Goal: Entertainment & Leisure: Consume media (video, audio)

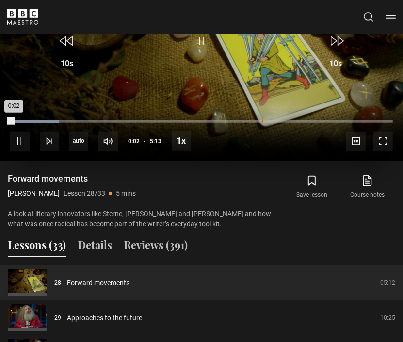
scroll to position [541, 0]
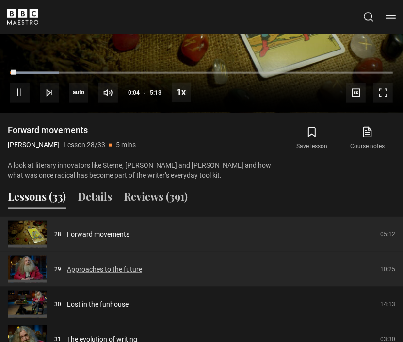
click at [138, 264] on link "Approaches to the future" at bounding box center [104, 269] width 75 height 10
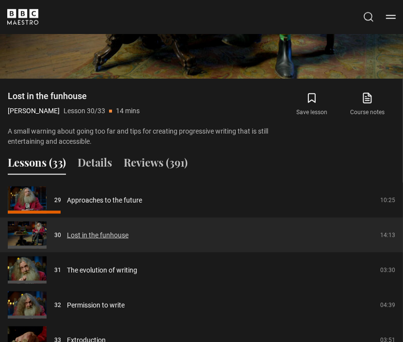
scroll to position [589, 0]
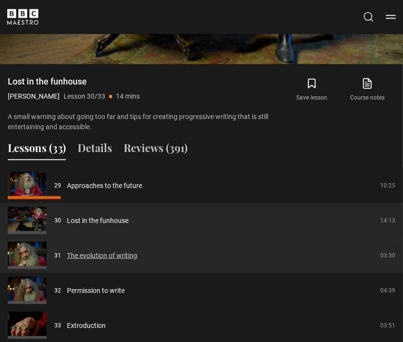
click at [105, 256] on link "The evolution of writing" at bounding box center [102, 256] width 70 height 10
click at [105, 252] on link "The evolution of writing" at bounding box center [102, 256] width 70 height 10
click at [113, 256] on link "The evolution of writing" at bounding box center [102, 256] width 70 height 10
click at [67, 257] on link "The evolution of writing" at bounding box center [102, 256] width 70 height 10
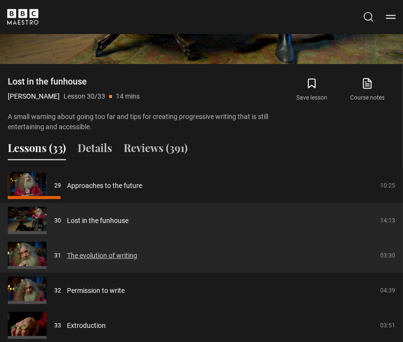
click at [67, 257] on link "The evolution of writing" at bounding box center [102, 256] width 70 height 10
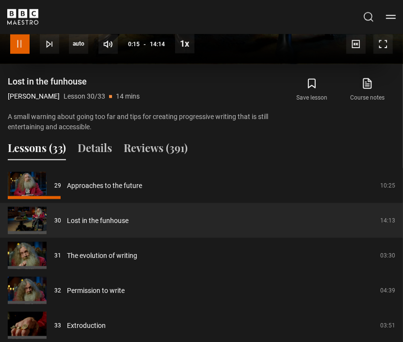
click at [23, 44] on span "Video Player" at bounding box center [19, 43] width 19 height 19
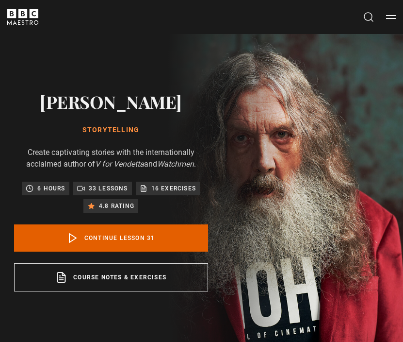
scroll to position [638, 0]
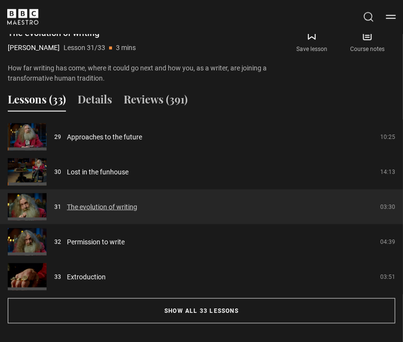
drag, startPoint x: 0, startPoint y: 0, endPoint x: 88, endPoint y: 208, distance: 226.1
click at [88, 208] on link "The evolution of writing" at bounding box center [102, 207] width 70 height 10
click at [67, 209] on link "The evolution of writing" at bounding box center [102, 207] width 70 height 10
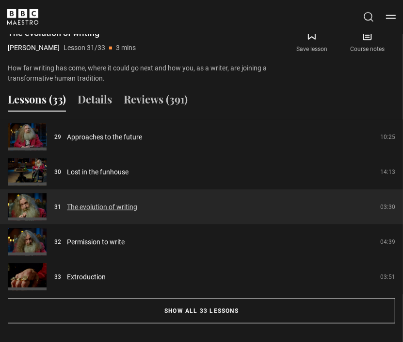
click at [67, 209] on link "The evolution of writing" at bounding box center [102, 207] width 70 height 10
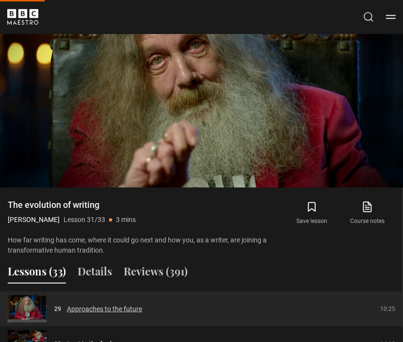
scroll to position [444, 0]
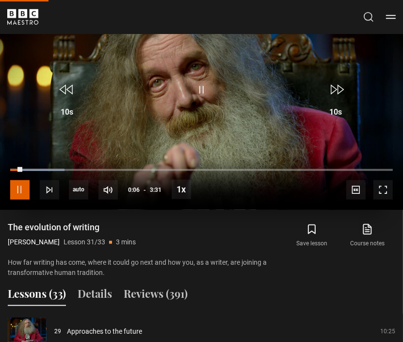
click at [27, 186] on span "Video Player" at bounding box center [19, 189] width 19 height 19
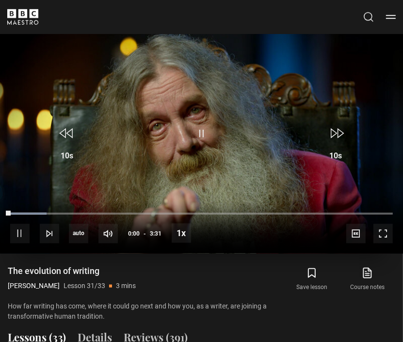
scroll to position [492, 0]
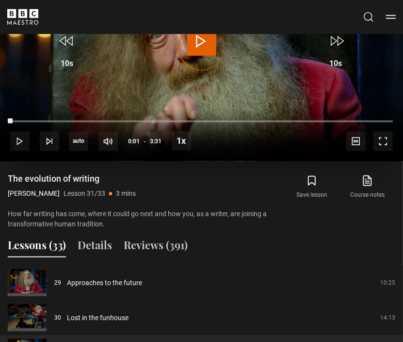
drag, startPoint x: 12, startPoint y: 120, endPoint x: 48, endPoint y: 133, distance: 38.2
click at [399, 116] on div "10s Skip Back 10 seconds Play 10s Skip Forward 10 seconds Loaded : 0.00% 0:21 0…" at bounding box center [201, 135] width 403 height 54
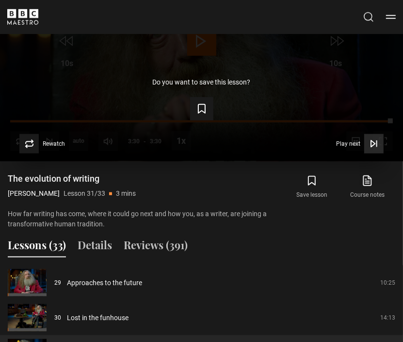
click at [351, 144] on span "Play next" at bounding box center [348, 144] width 24 height 6
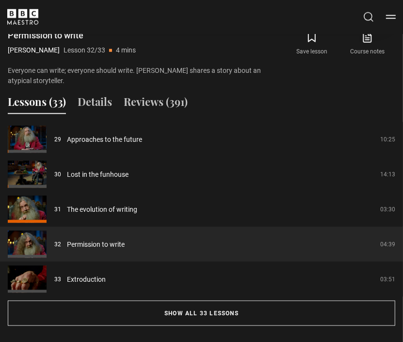
scroll to position [638, 0]
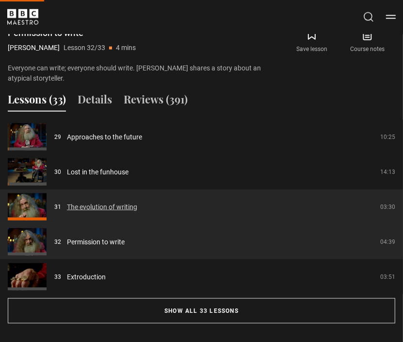
click at [104, 208] on link "The evolution of writing" at bounding box center [102, 207] width 70 height 10
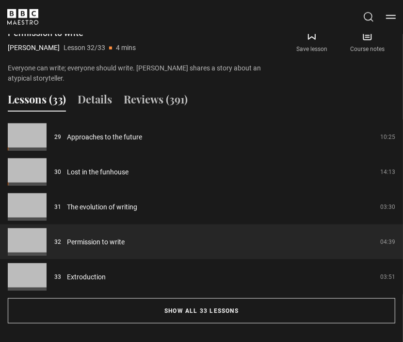
scroll to position [347, 0]
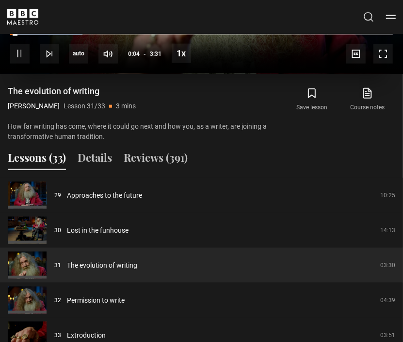
scroll to position [589, 0]
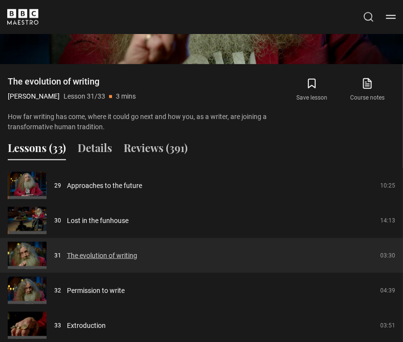
click at [67, 255] on link "The evolution of writing" at bounding box center [102, 256] width 70 height 10
click at [77, 253] on link "The evolution of writing" at bounding box center [102, 256] width 70 height 10
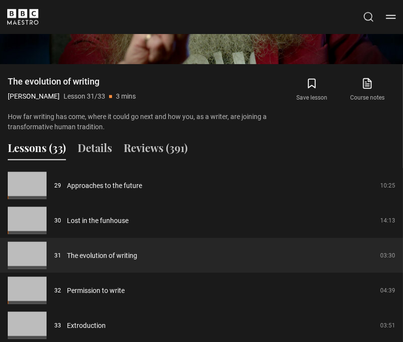
scroll to position [347, 0]
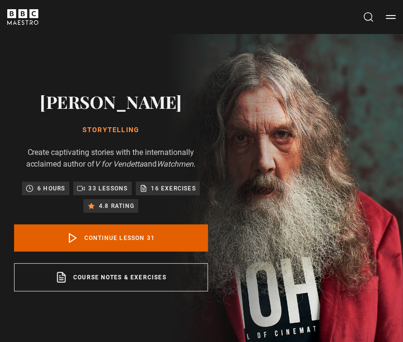
click at [107, 186] on p "33 lessons" at bounding box center [108, 189] width 39 height 10
click at [101, 189] on p "33 lessons" at bounding box center [108, 189] width 39 height 10
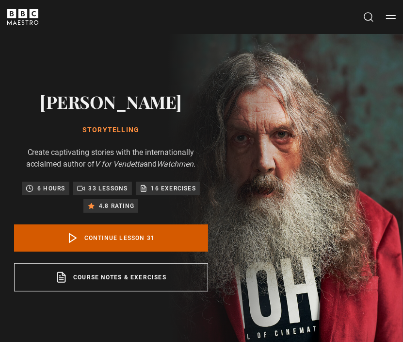
click at [152, 235] on link "Continue lesson 31" at bounding box center [111, 237] width 194 height 27
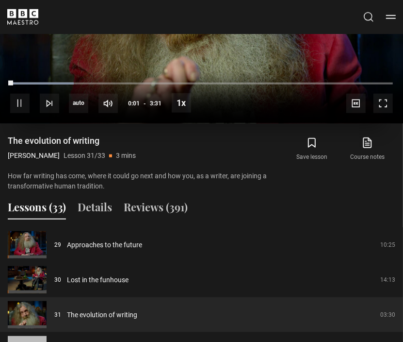
scroll to position [541, 0]
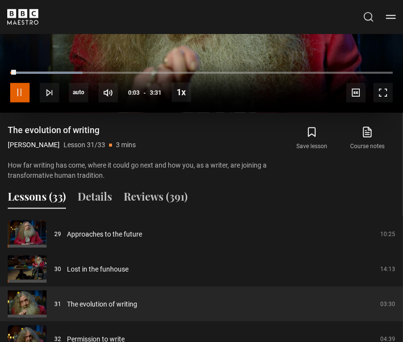
click at [21, 94] on span "Video Player" at bounding box center [19, 92] width 19 height 19
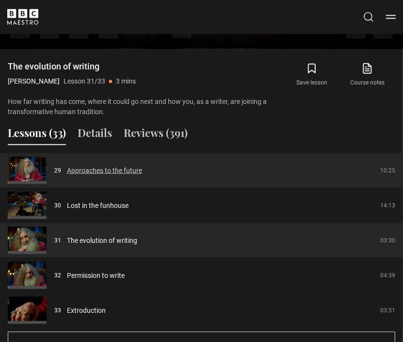
scroll to position [621, 0]
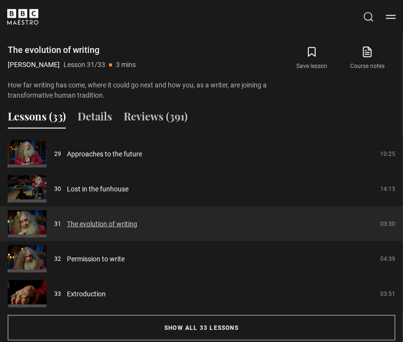
click at [122, 223] on link "The evolution of writing" at bounding box center [102, 224] width 70 height 10
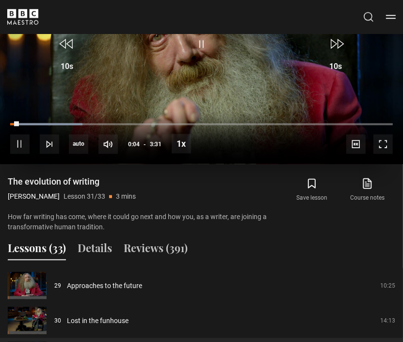
scroll to position [492, 0]
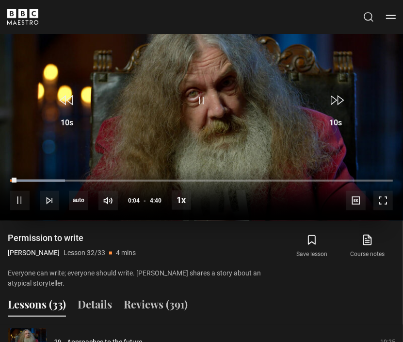
scroll to position [444, 0]
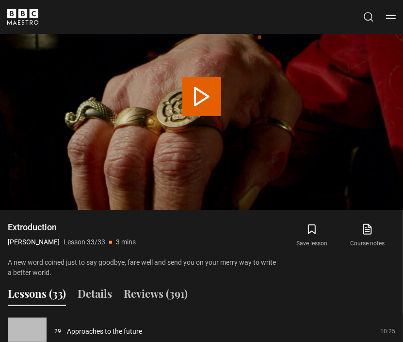
scroll to position [347, 0]
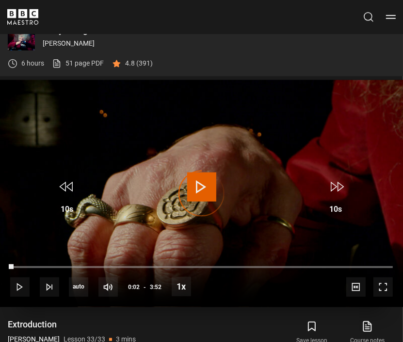
drag, startPoint x: 14, startPoint y: 265, endPoint x: 291, endPoint y: 260, distance: 277.8
click at [291, 260] on div "10s Skip Back 10 seconds Play 10s Skip Forward 10 seconds Loaded : 0.00% 2:25 0…" at bounding box center [201, 280] width 403 height 54
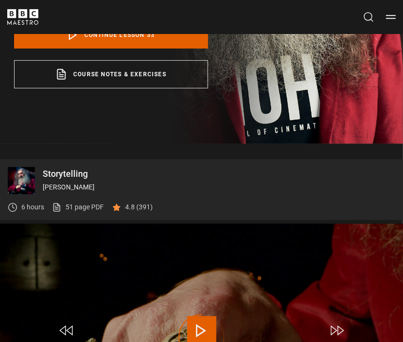
scroll to position [201, 0]
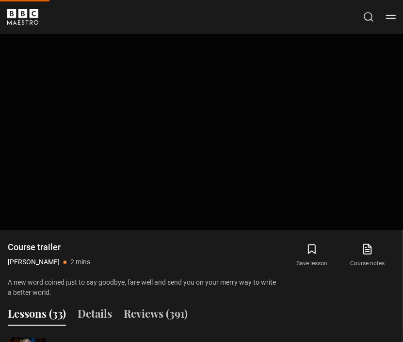
scroll to position [444, 0]
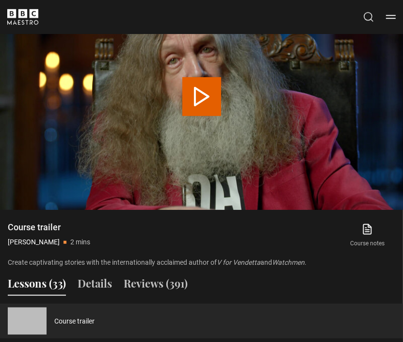
scroll to position [347, 0]
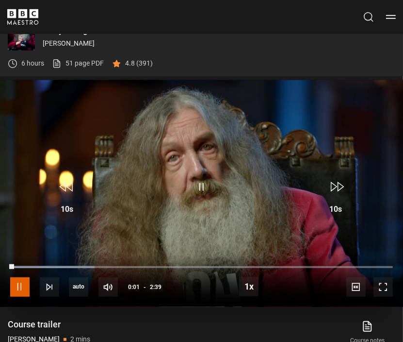
click at [23, 286] on span "Video Player" at bounding box center [19, 286] width 19 height 19
click at [393, 18] on button "Menu" at bounding box center [391, 17] width 10 height 10
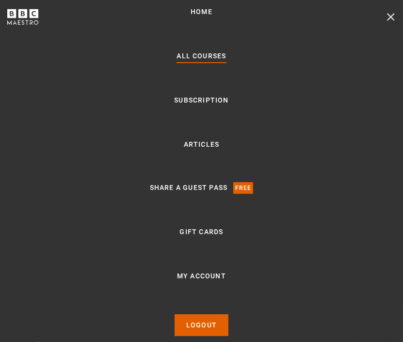
click at [203, 57] on link "All Courses" at bounding box center [202, 56] width 50 height 12
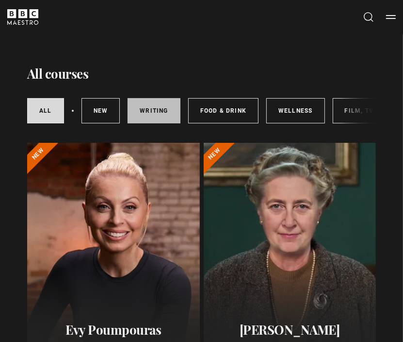
click at [161, 113] on link "Writing" at bounding box center [154, 110] width 52 height 25
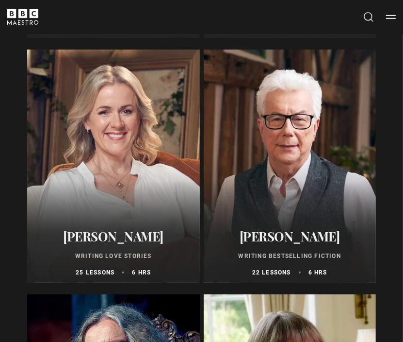
scroll to position [340, 0]
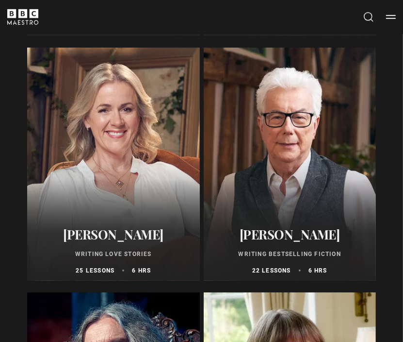
click at [135, 201] on div at bounding box center [113, 164] width 173 height 233
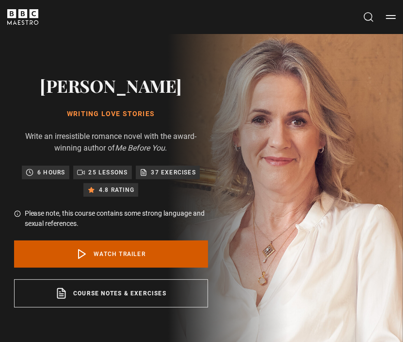
click at [117, 251] on link "Watch Trailer" at bounding box center [111, 253] width 194 height 27
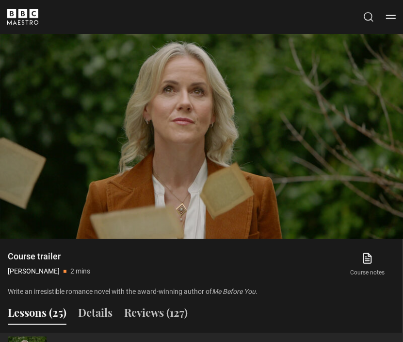
scroll to position [395, 0]
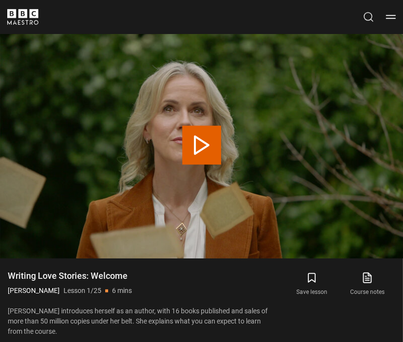
scroll to position [347, 0]
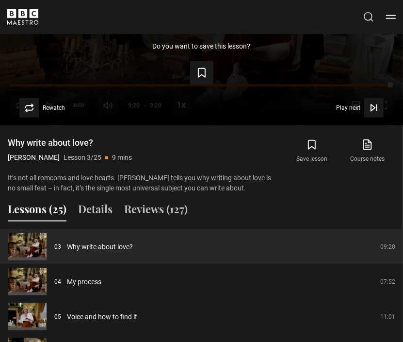
scroll to position [541, 0]
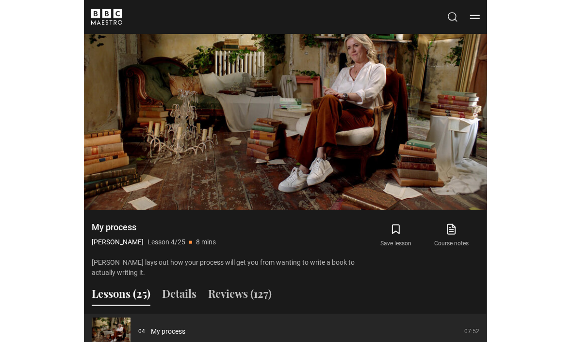
scroll to position [395, 0]
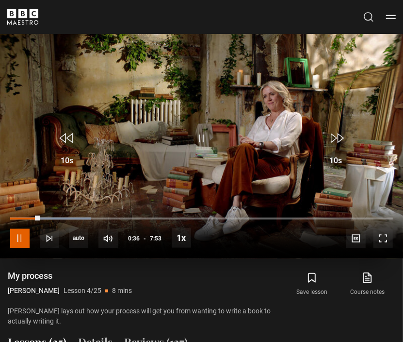
click at [23, 239] on span "Video Player" at bounding box center [19, 238] width 19 height 19
